Goal: Task Accomplishment & Management: Manage account settings

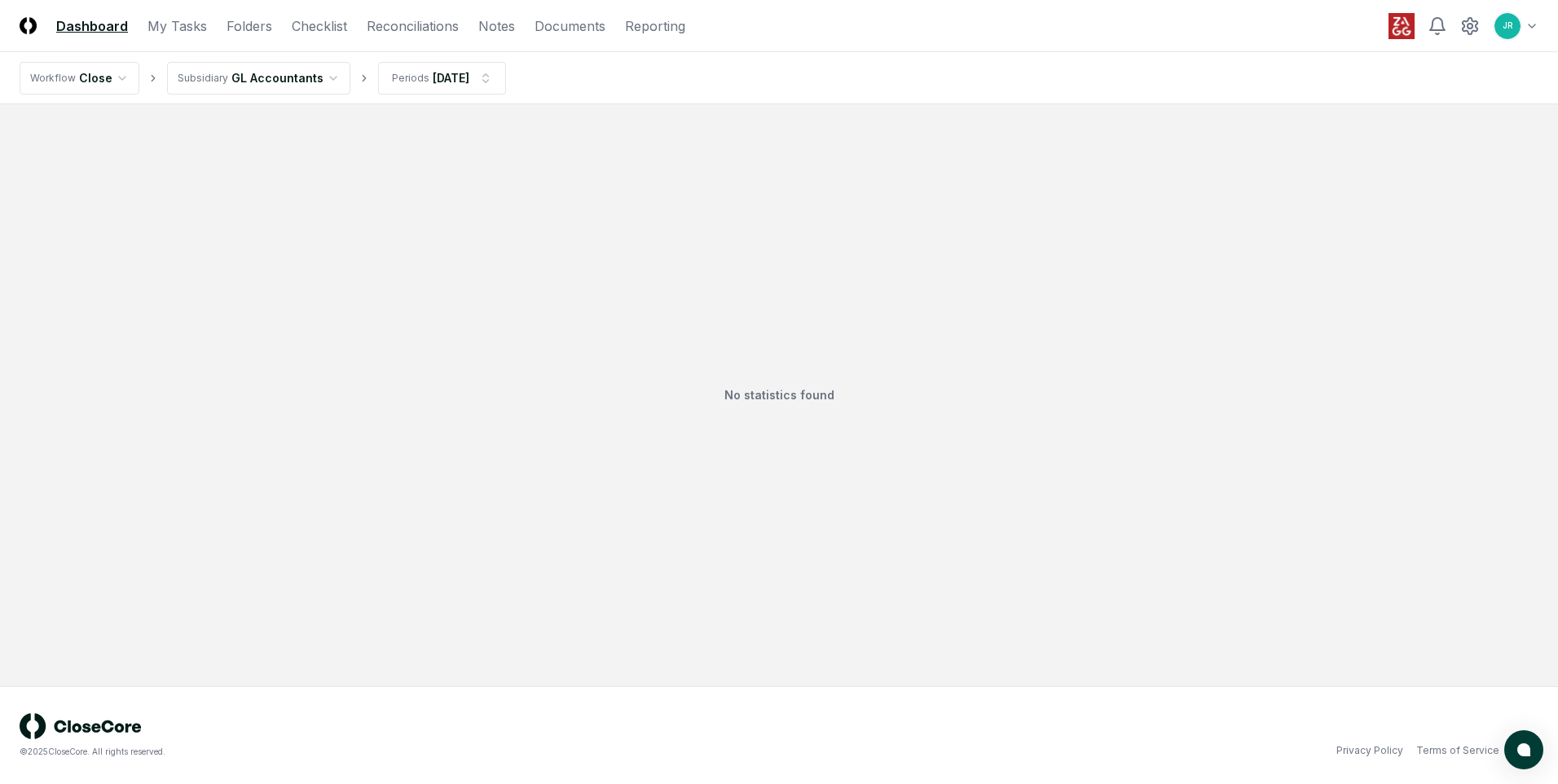
click at [312, 75] on html "CloseCore Dashboard My Tasks Folders Checklist Reconciliations Notes Documents …" at bounding box center [779, 392] width 1558 height 784
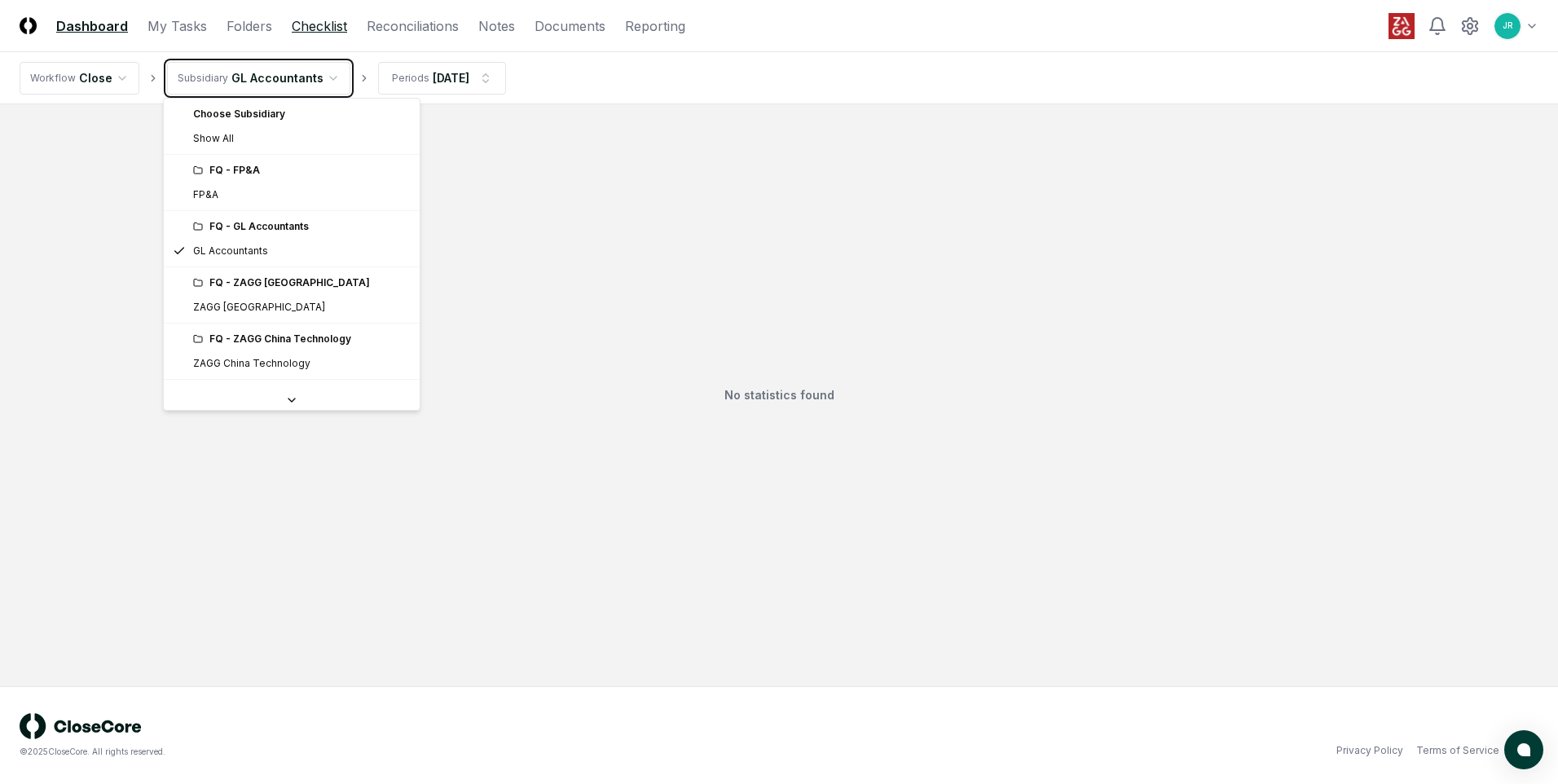
click at [311, 33] on html "CloseCore Dashboard My Tasks Folders Checklist Reconciliations Notes Documents …" at bounding box center [779, 392] width 1558 height 784
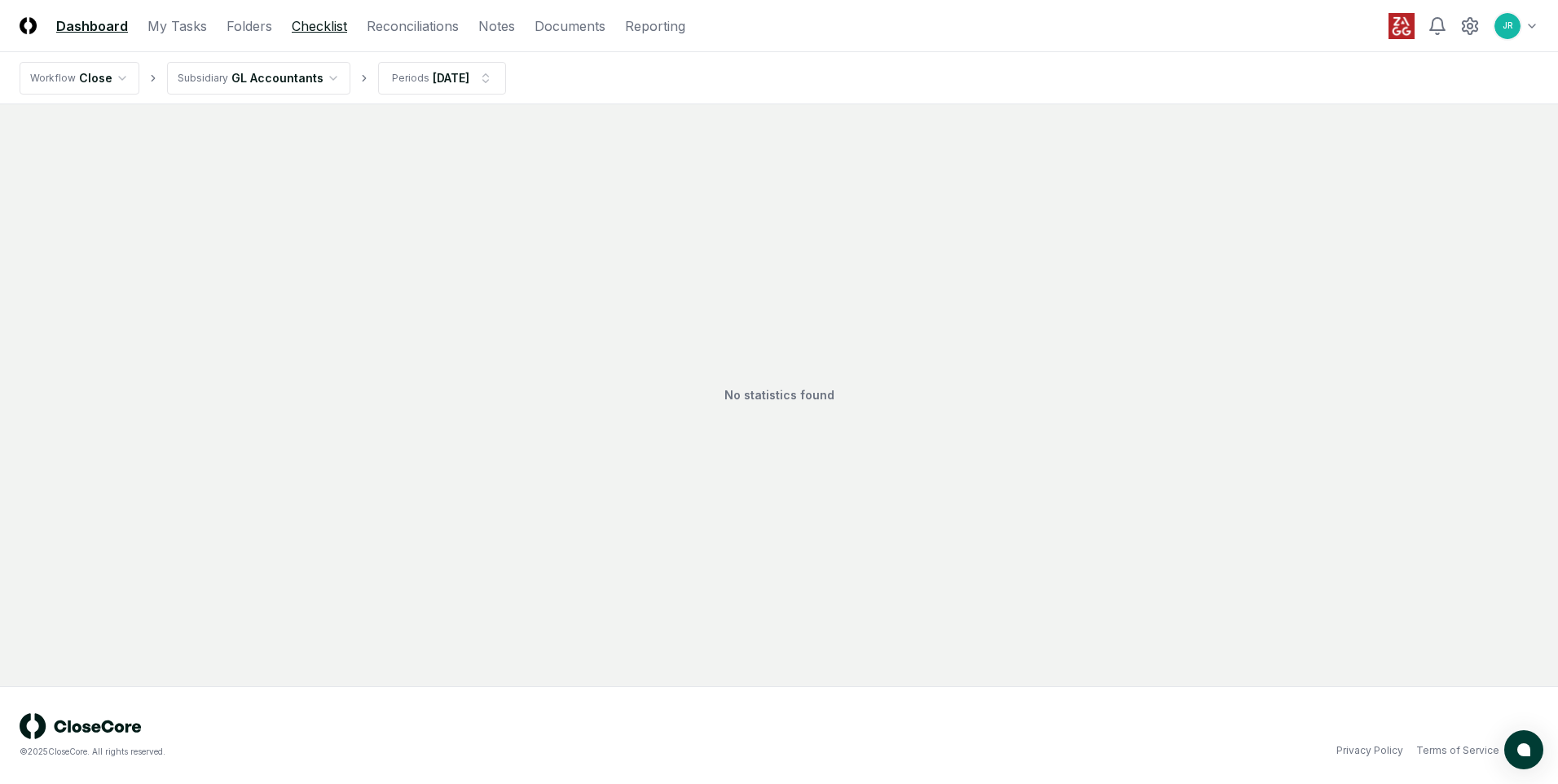
click at [314, 34] on link "Checklist" at bounding box center [320, 26] width 56 height 19
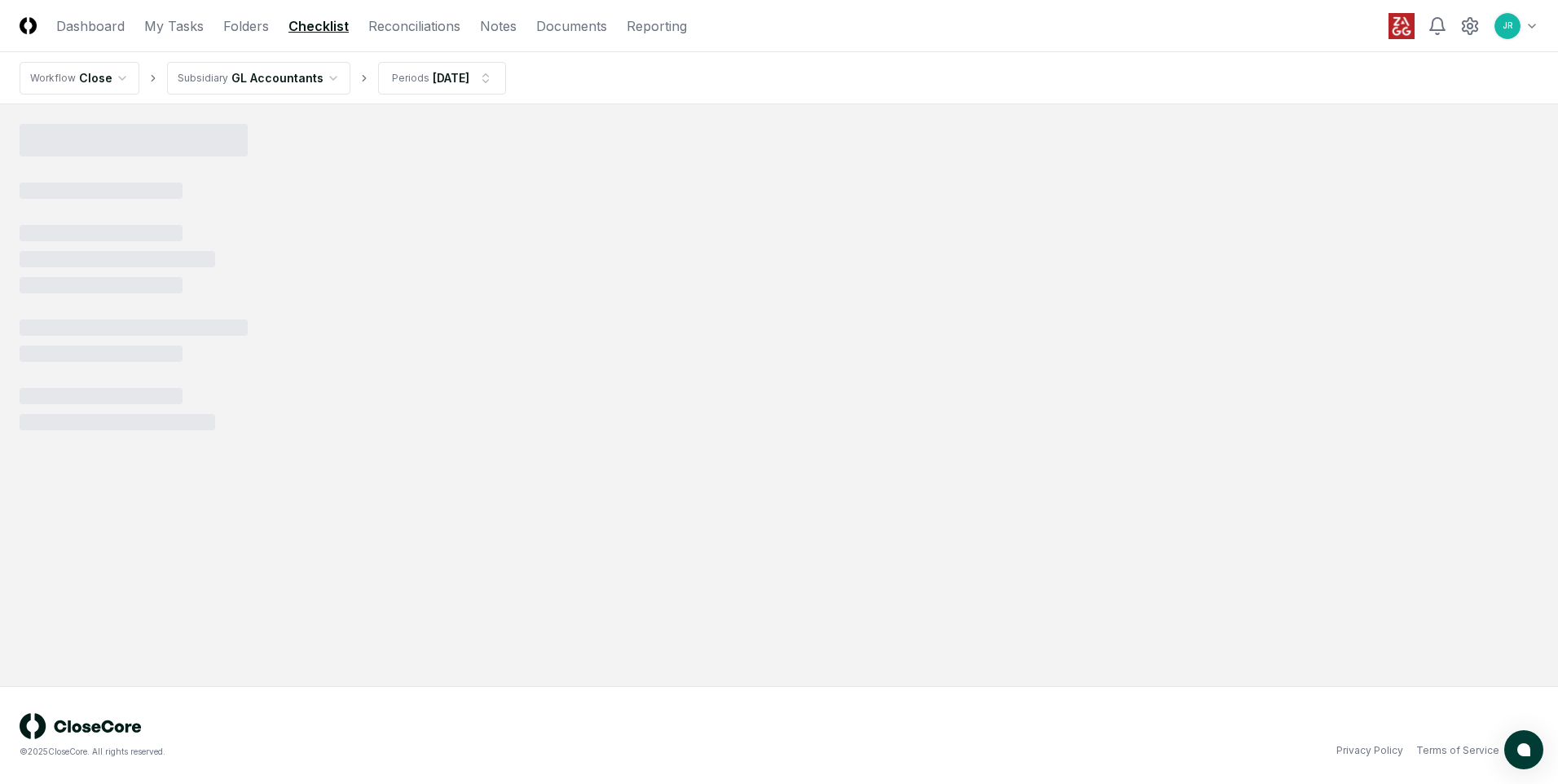
click at [443, 77] on html "CloseCore Dashboard My Tasks Folders Checklist Reconciliations Notes Documents …" at bounding box center [779, 392] width 1558 height 784
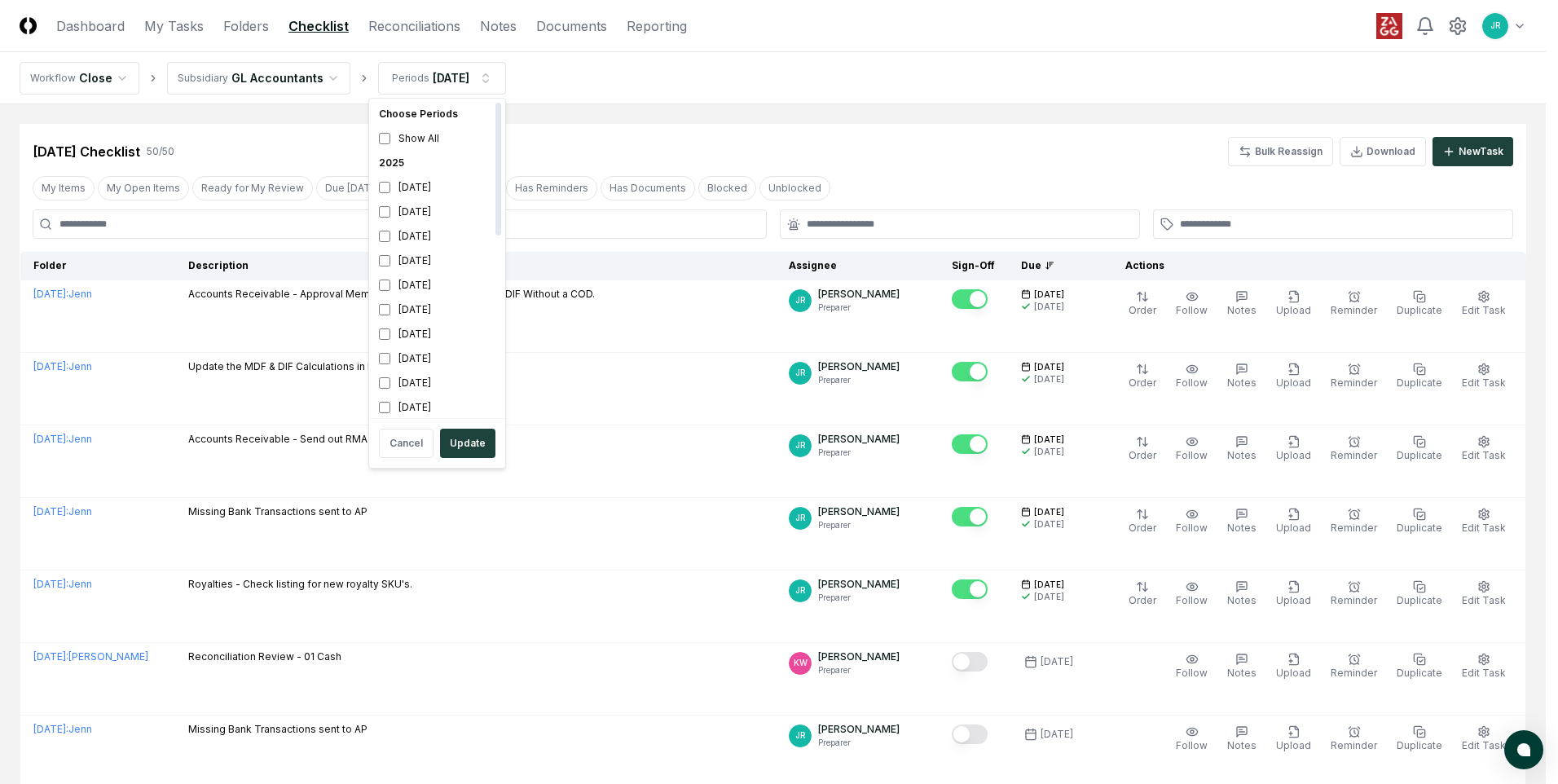
drag, startPoint x: 824, startPoint y: 130, endPoint x: 638, endPoint y: 118, distance: 186.4
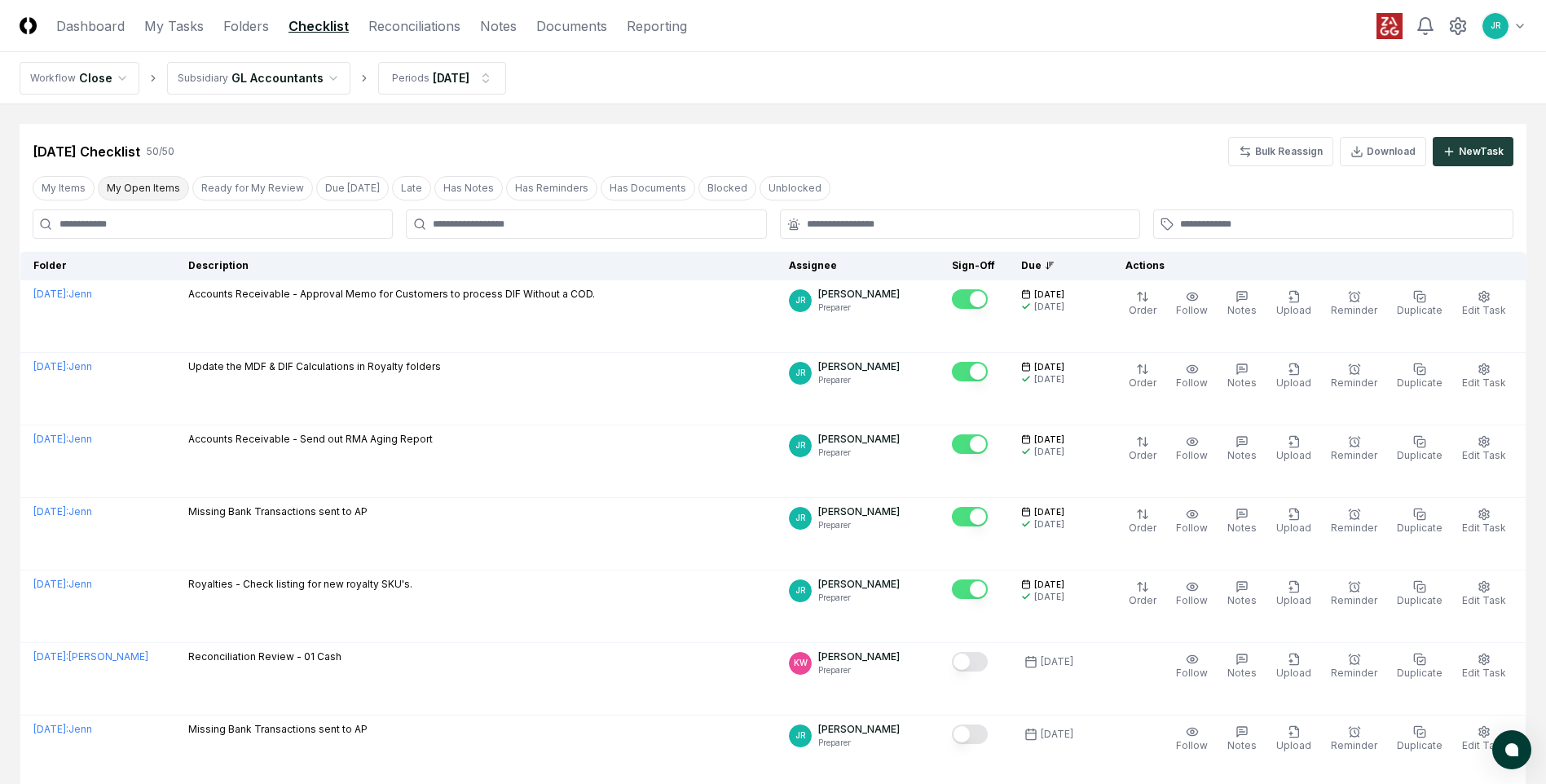
click at [154, 180] on button "My Open Items" at bounding box center [143, 189] width 91 height 25
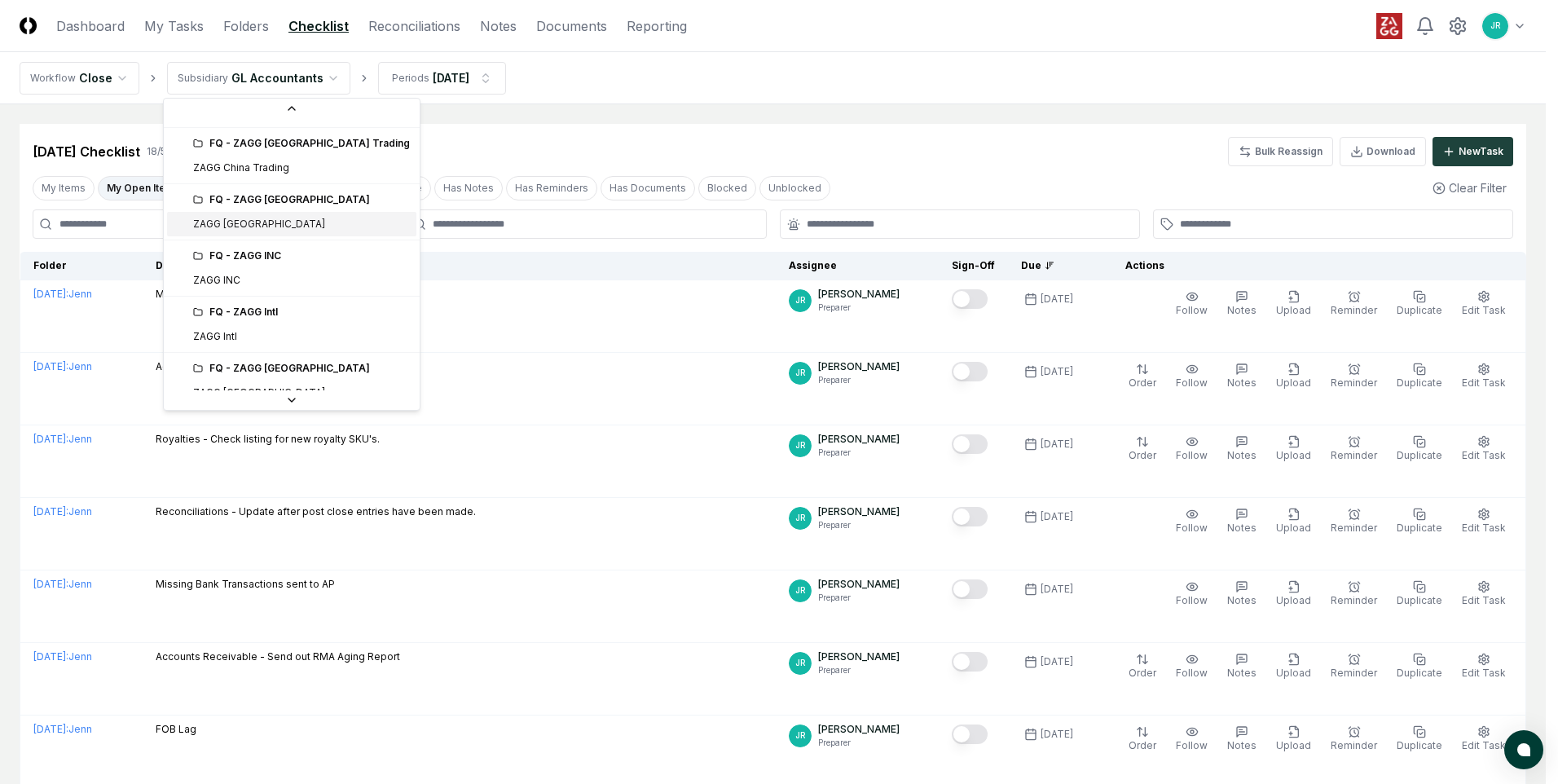
scroll to position [244, 0]
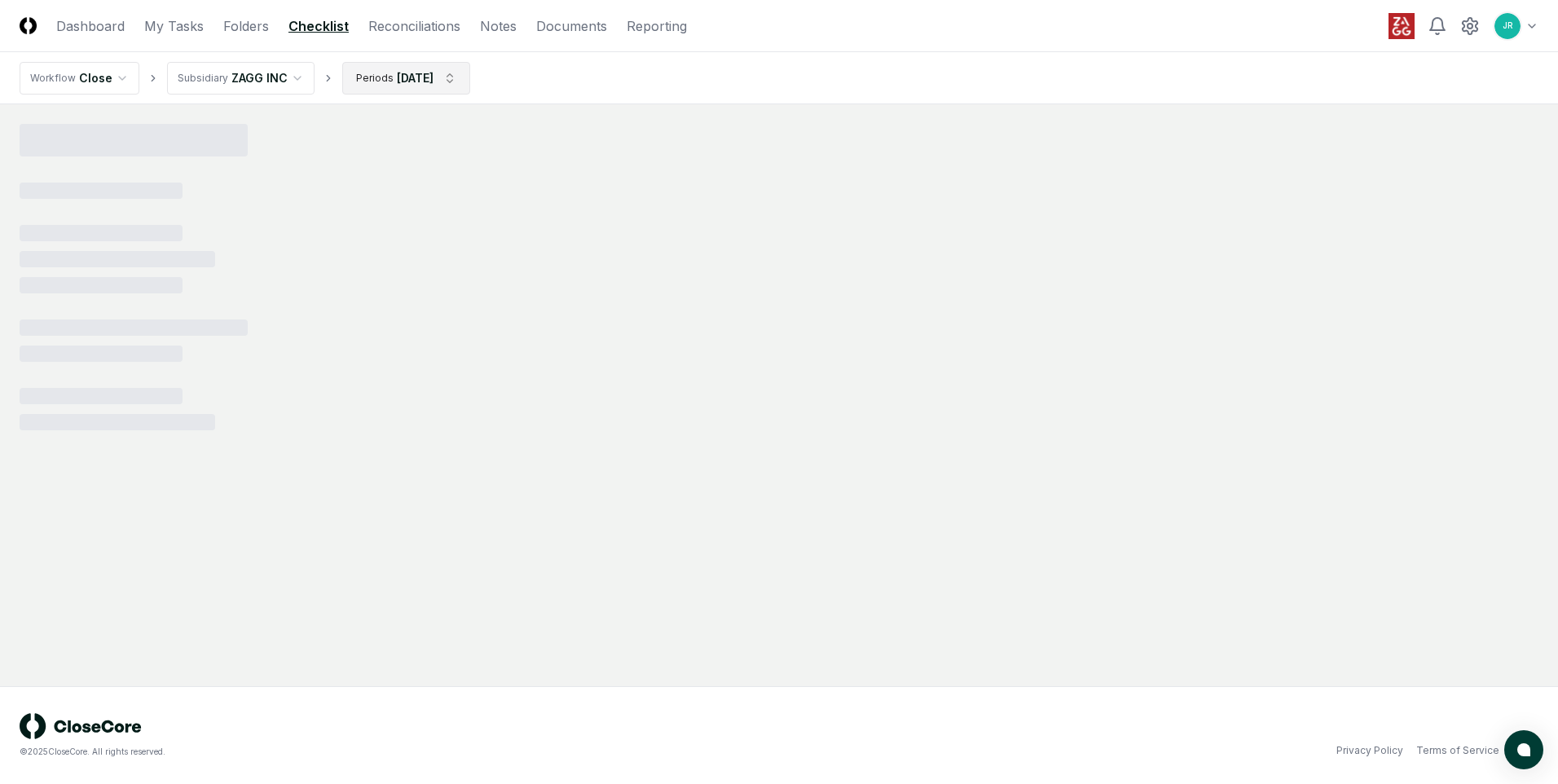
click at [439, 75] on html "CloseCore Dashboard My Tasks Folders Checklist Reconciliations Notes Documents …" at bounding box center [779, 392] width 1558 height 784
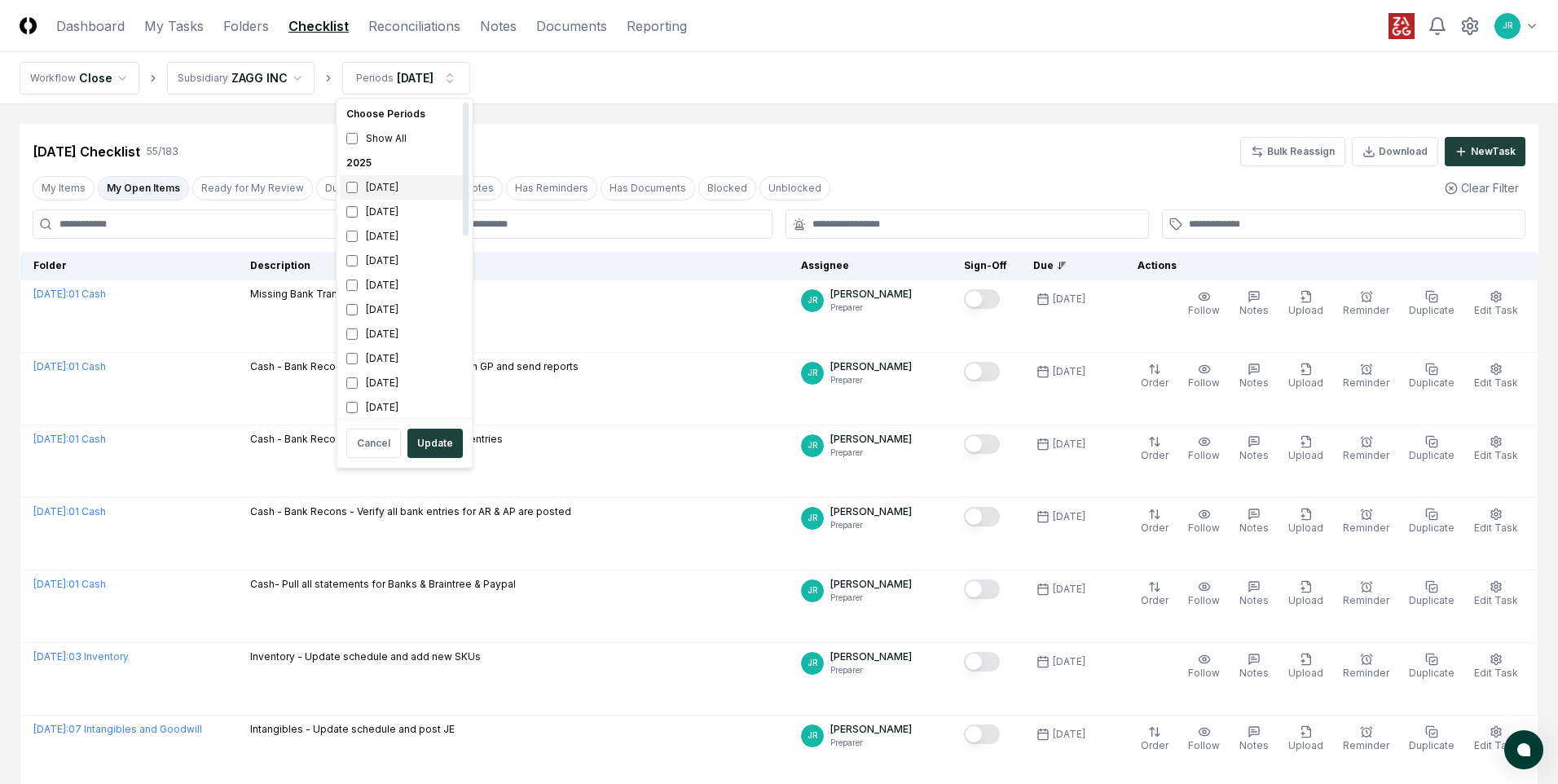
click at [387, 190] on div "October 2025" at bounding box center [404, 188] width 129 height 25
click at [386, 211] on div "September 2025" at bounding box center [404, 212] width 129 height 25
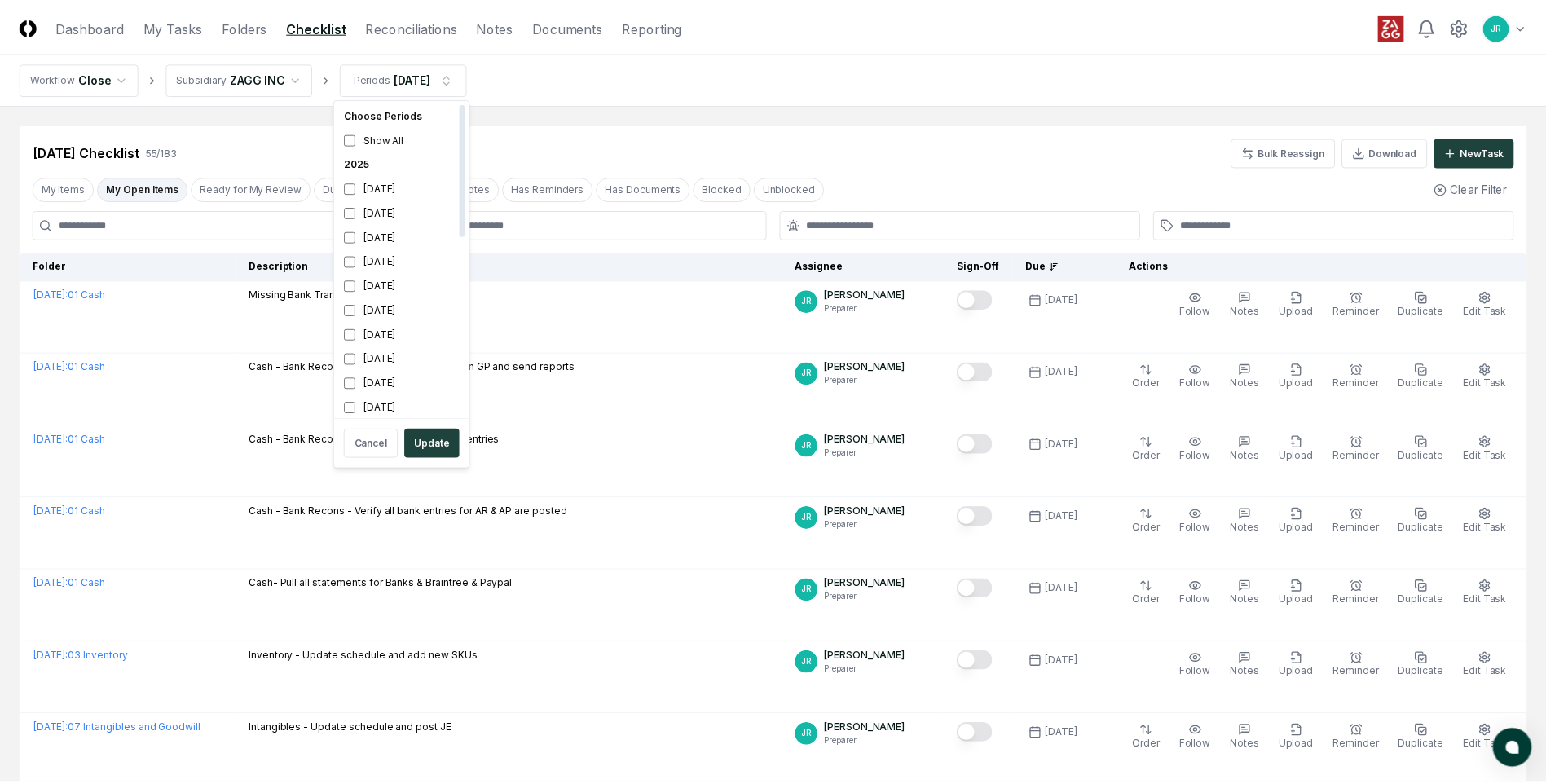
scroll to position [5, 0]
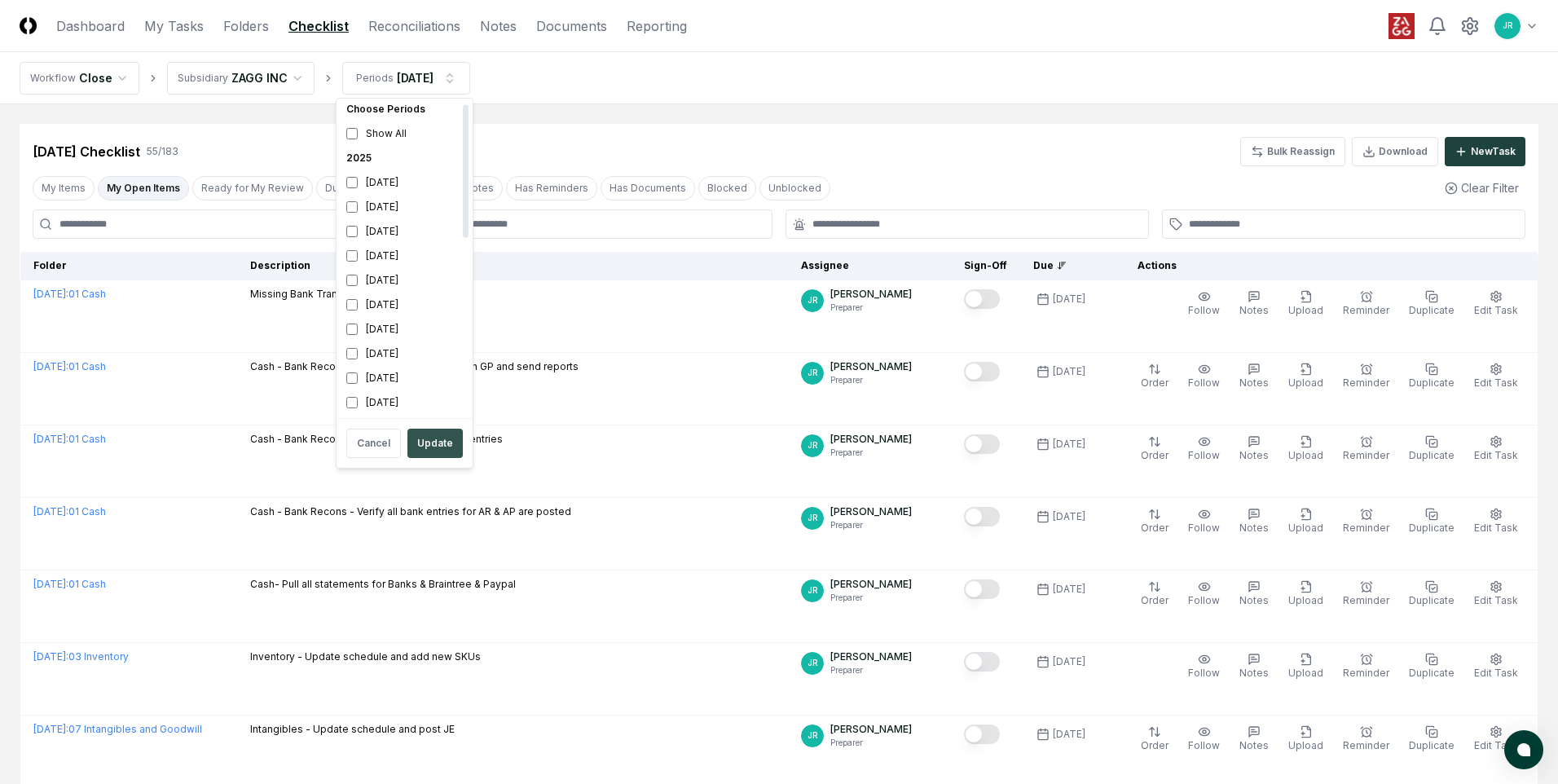
click at [429, 451] on button "Update" at bounding box center [435, 443] width 56 height 30
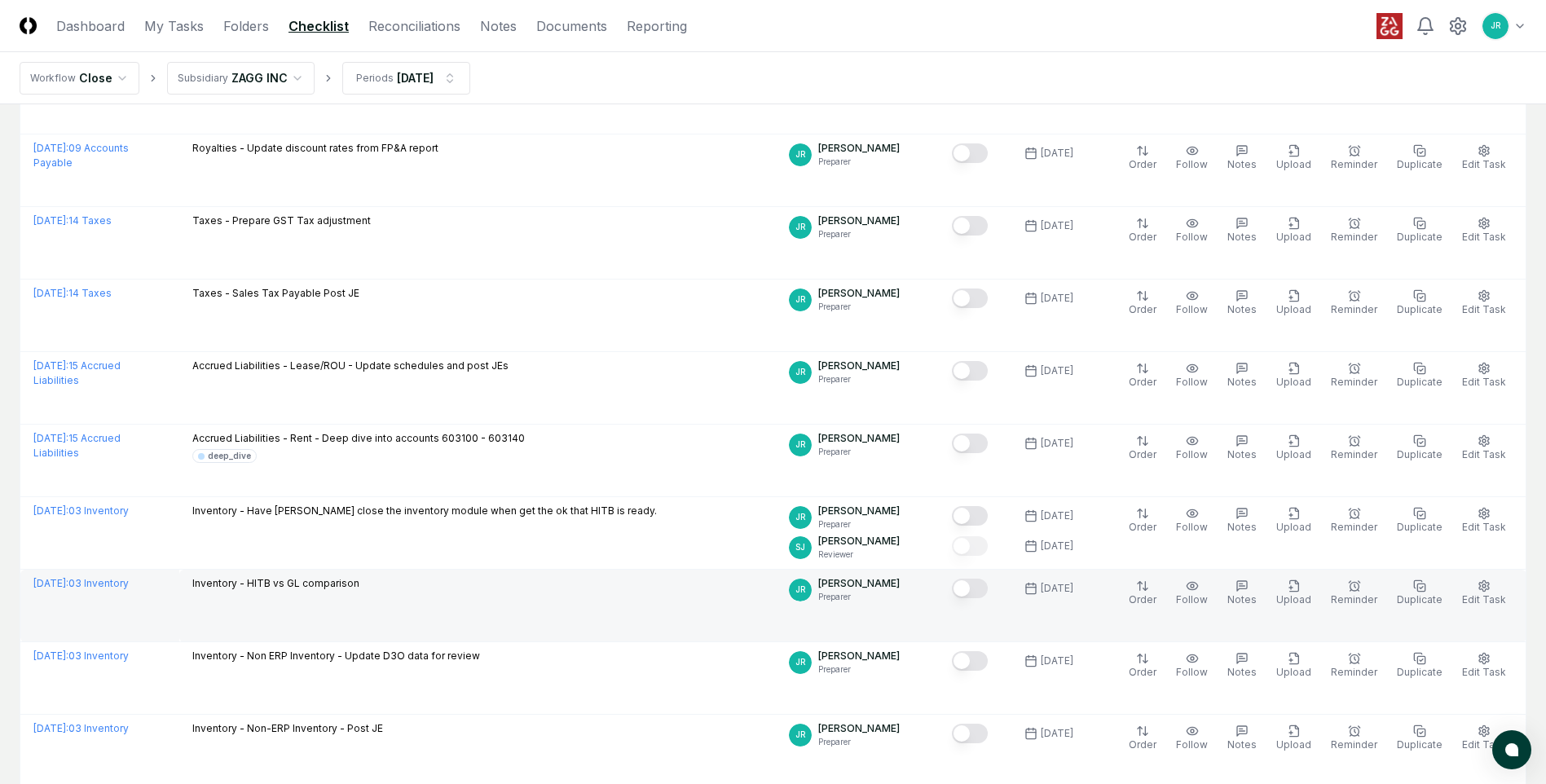
scroll to position [489, 0]
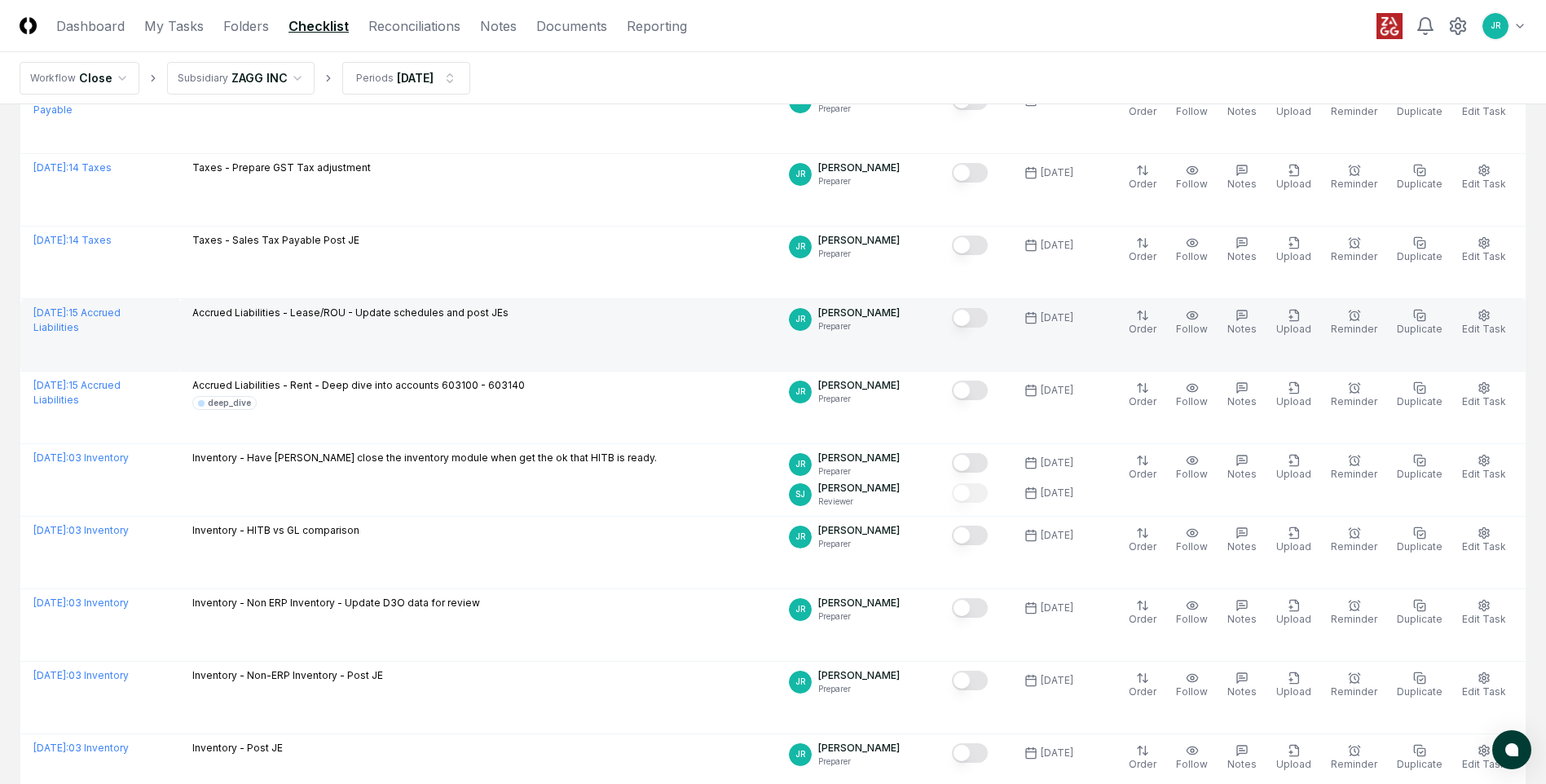
click at [982, 315] on button "Mark complete" at bounding box center [969, 318] width 35 height 19
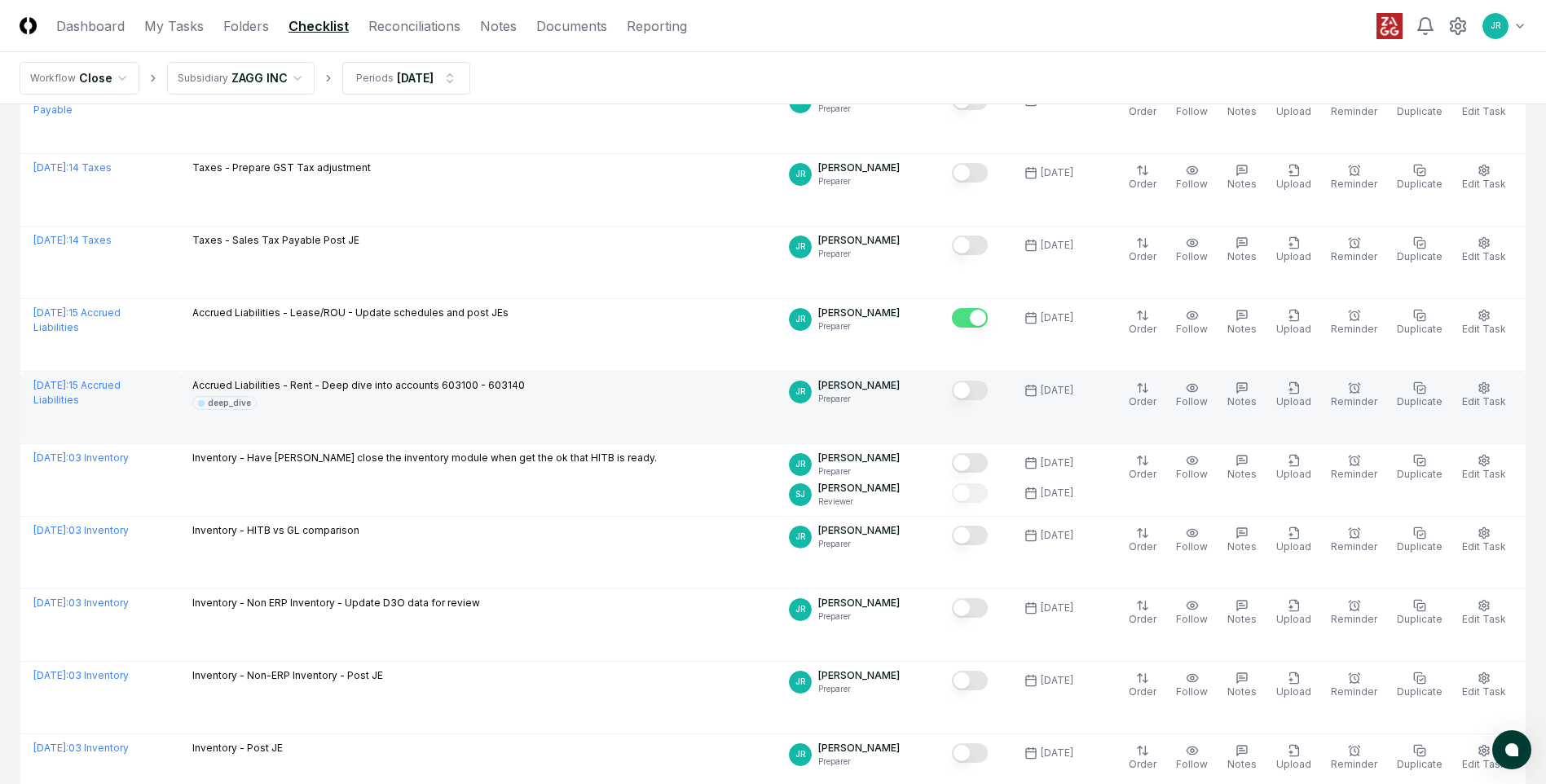
click at [977, 390] on button "Mark complete" at bounding box center [969, 390] width 35 height 19
click at [408, 25] on link "Reconciliations" at bounding box center [415, 26] width 92 height 19
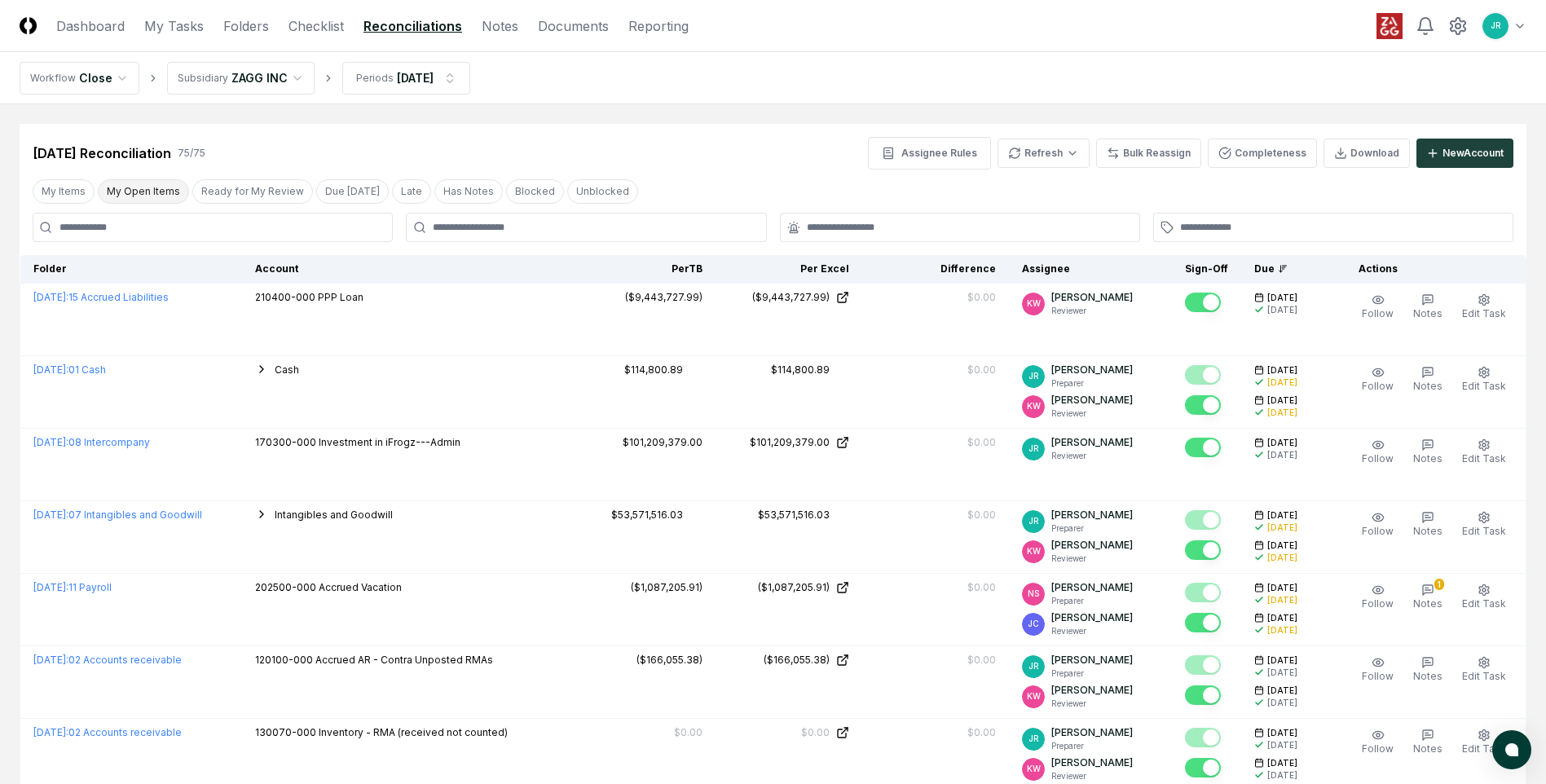
click at [167, 191] on button "My Open Items" at bounding box center [143, 191] width 91 height 25
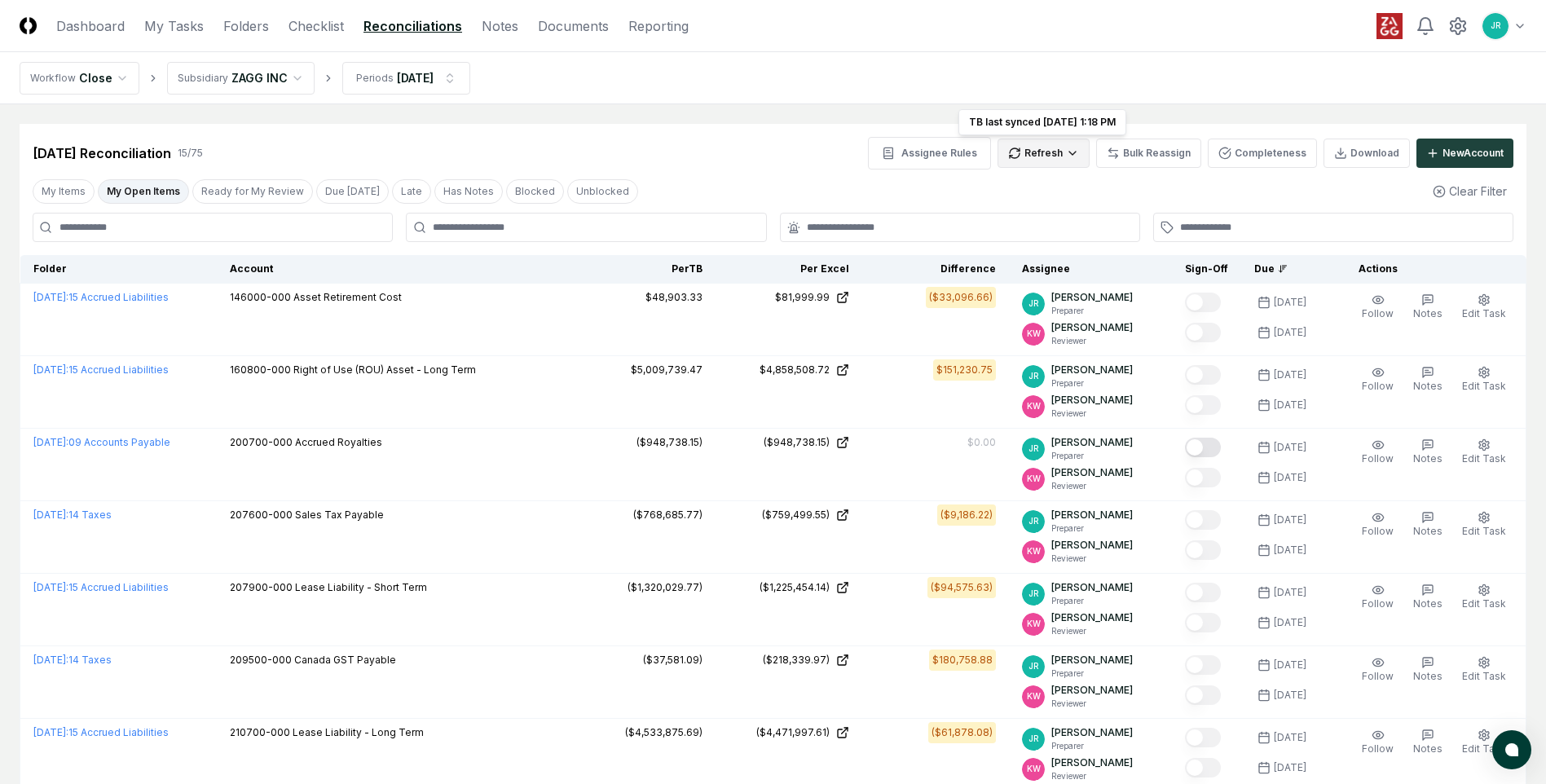
click at [1033, 150] on html "CloseCore Dashboard My Tasks Folders Checklist Reconciliations Notes Documents …" at bounding box center [773, 773] width 1546 height 1545
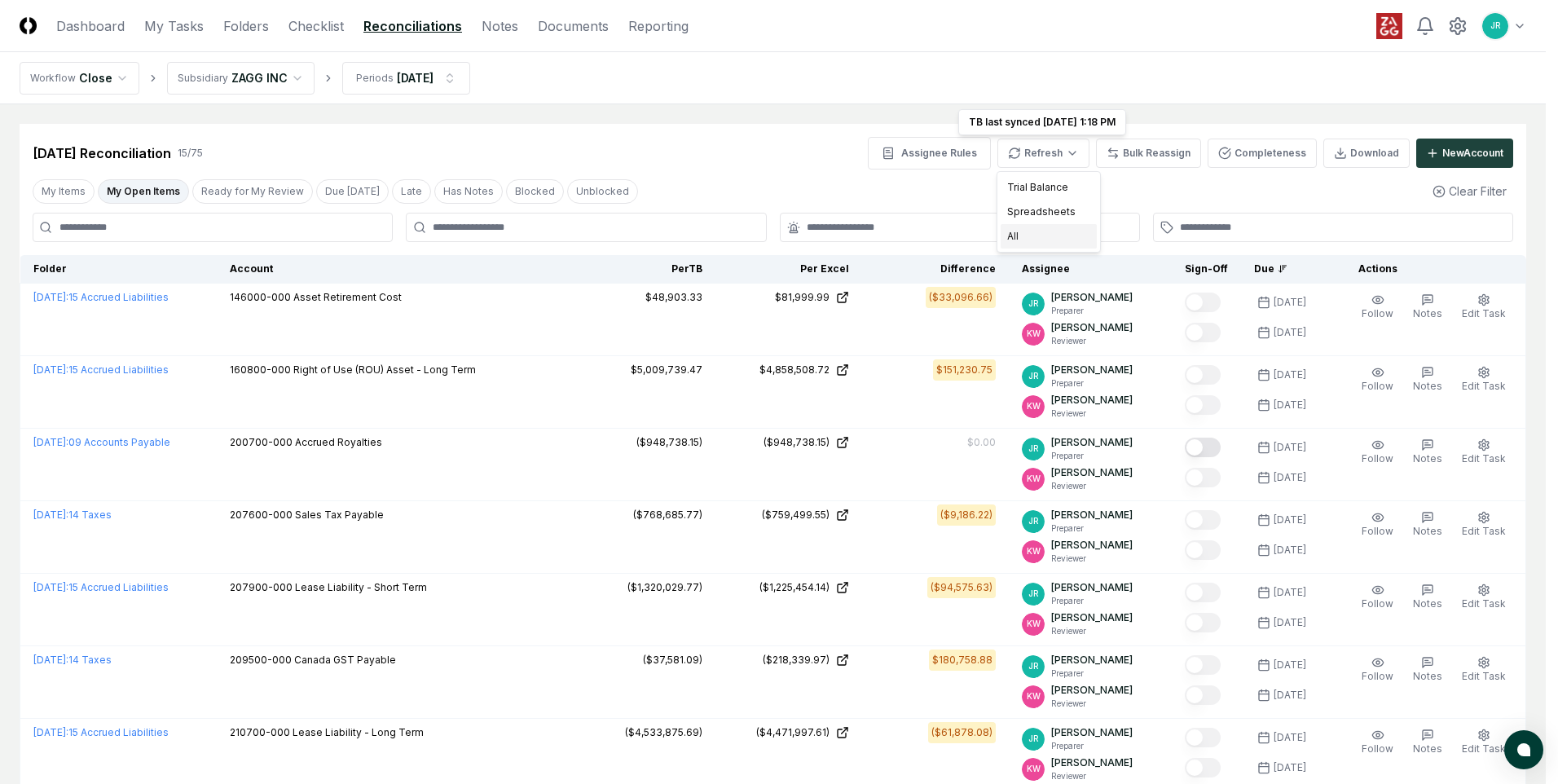
click at [1016, 234] on div "All" at bounding box center [1049, 236] width 96 height 25
